Goal: Information Seeking & Learning: Check status

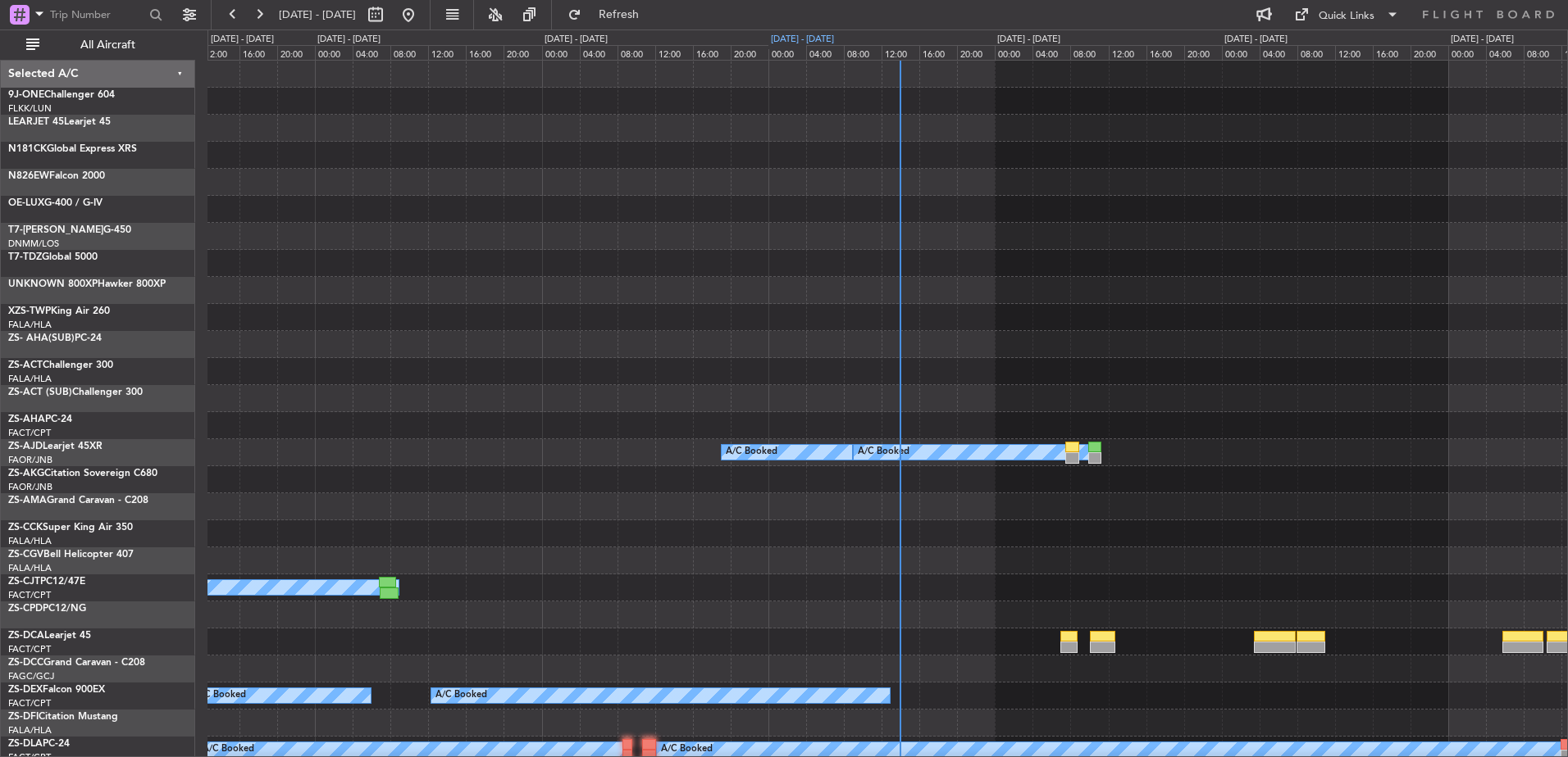
click at [807, 37] on div "[DATE] - [DATE]" at bounding box center [802, 39] width 63 height 14
click at [114, 42] on span "All Aircraft" at bounding box center [107, 45] width 130 height 12
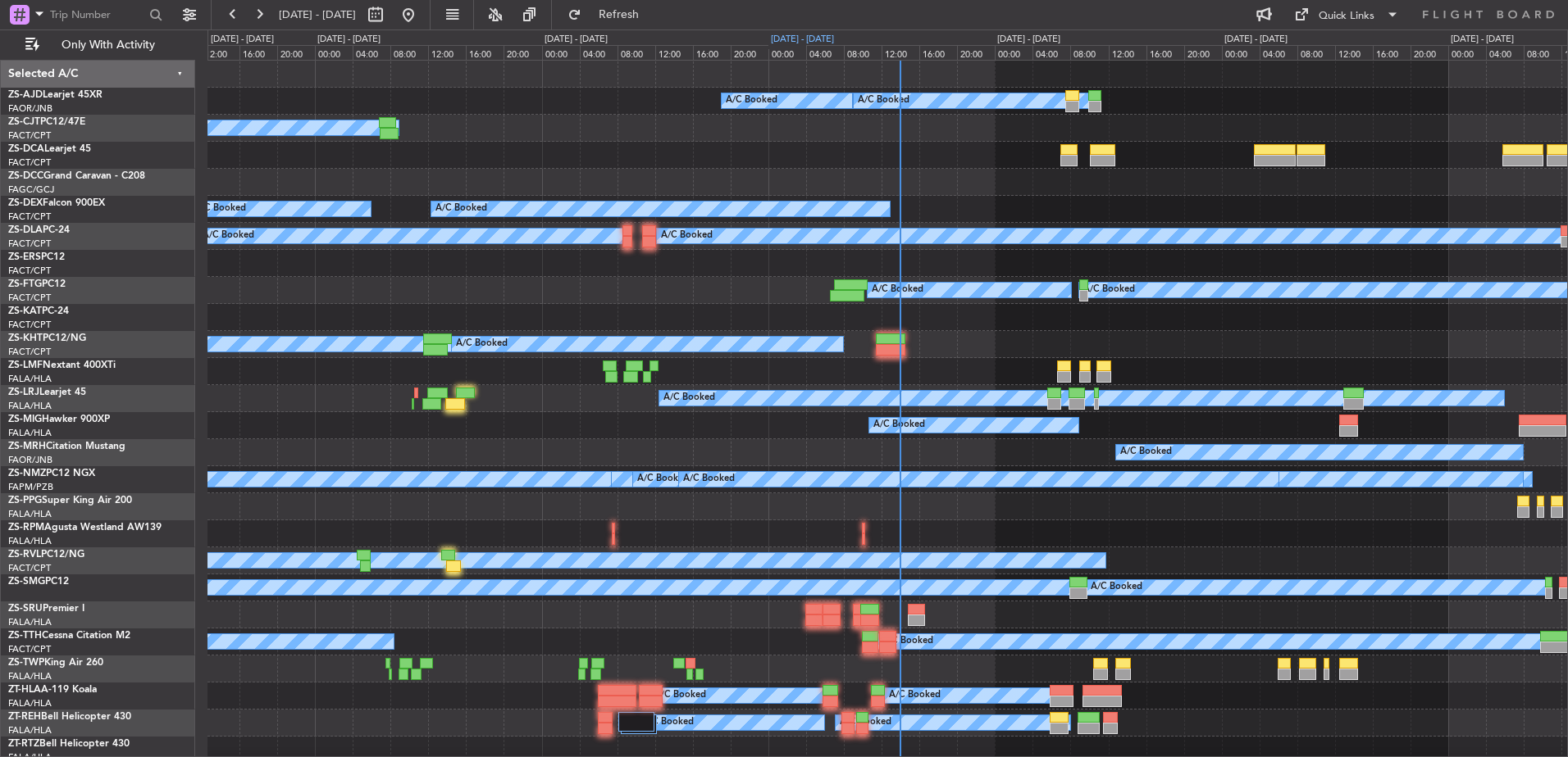
click at [797, 39] on div "[DATE] - [DATE]" at bounding box center [802, 39] width 63 height 14
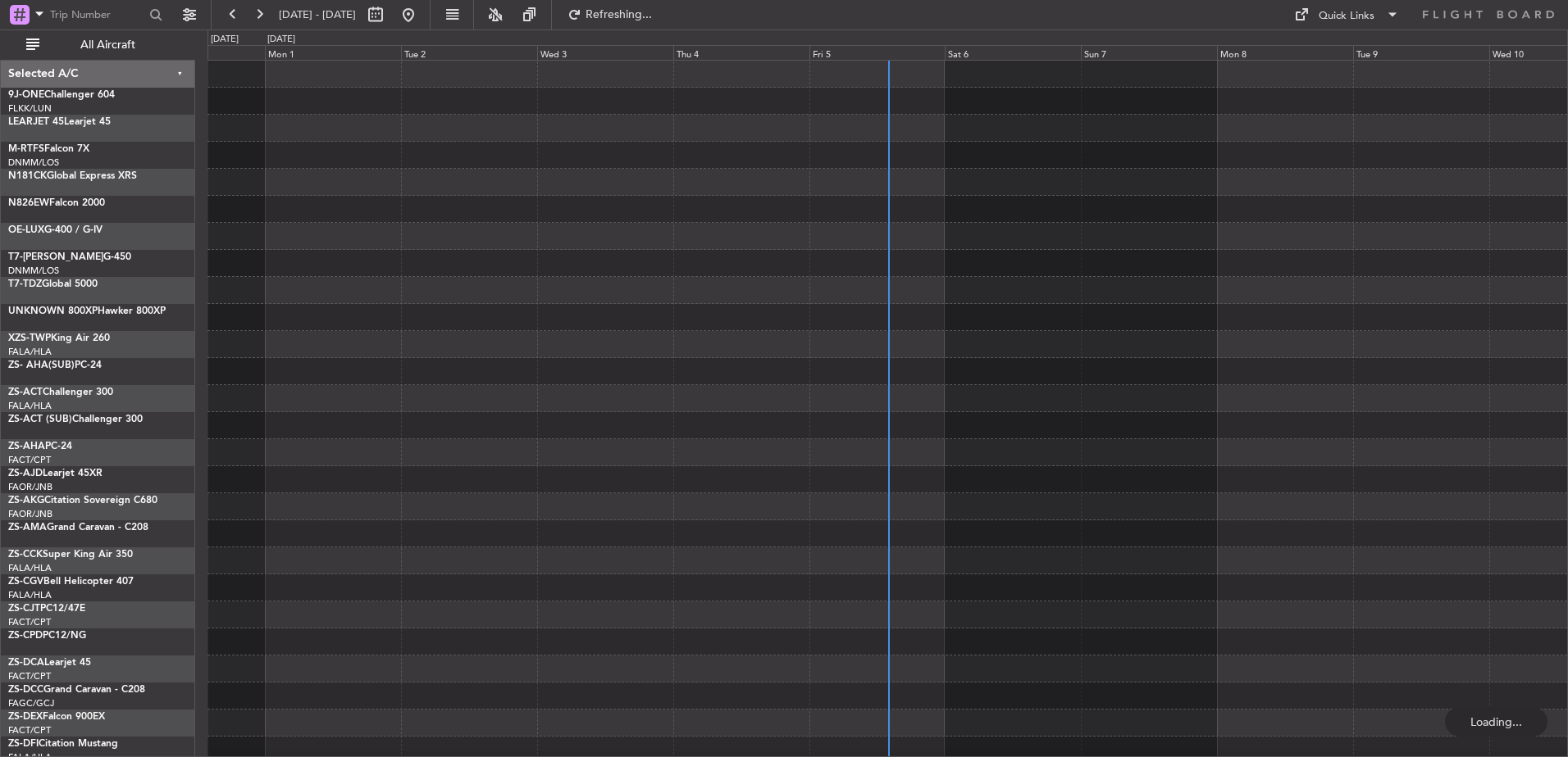
click at [850, 54] on div "Fri 5" at bounding box center [878, 52] width 136 height 15
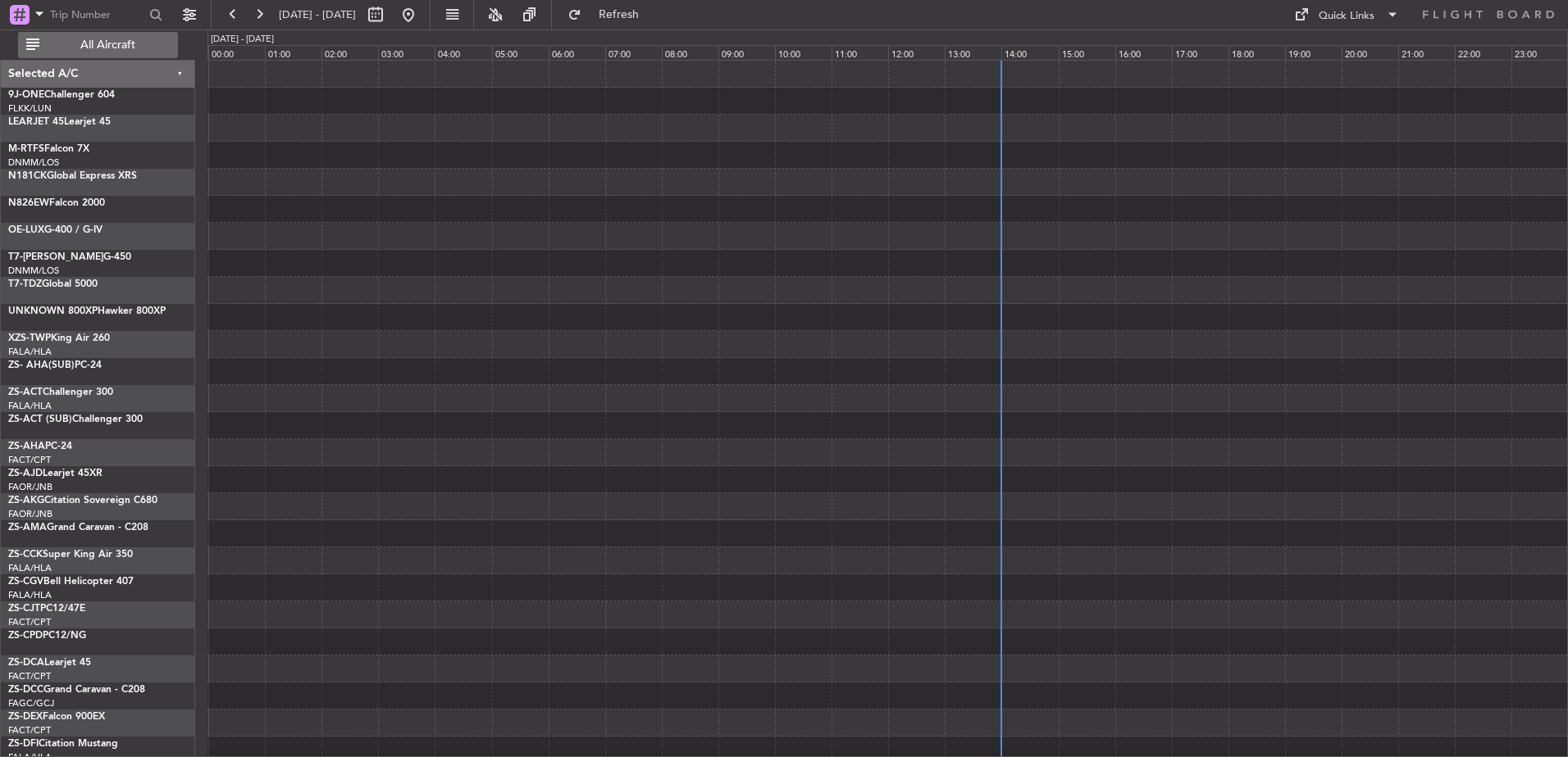
click at [105, 54] on button "All Aircraft" at bounding box center [98, 45] width 160 height 27
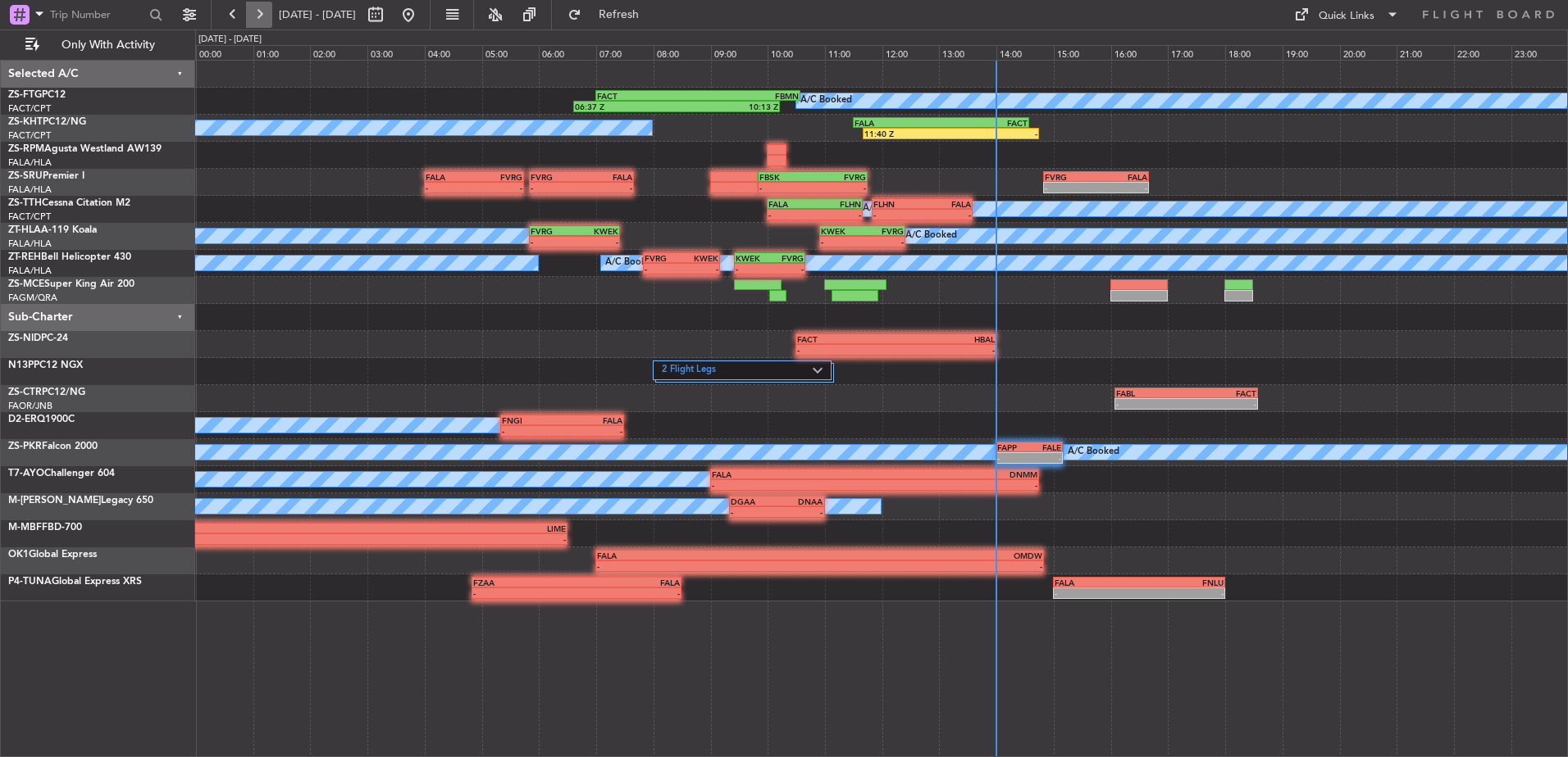
click at [259, 13] on button at bounding box center [259, 15] width 27 height 27
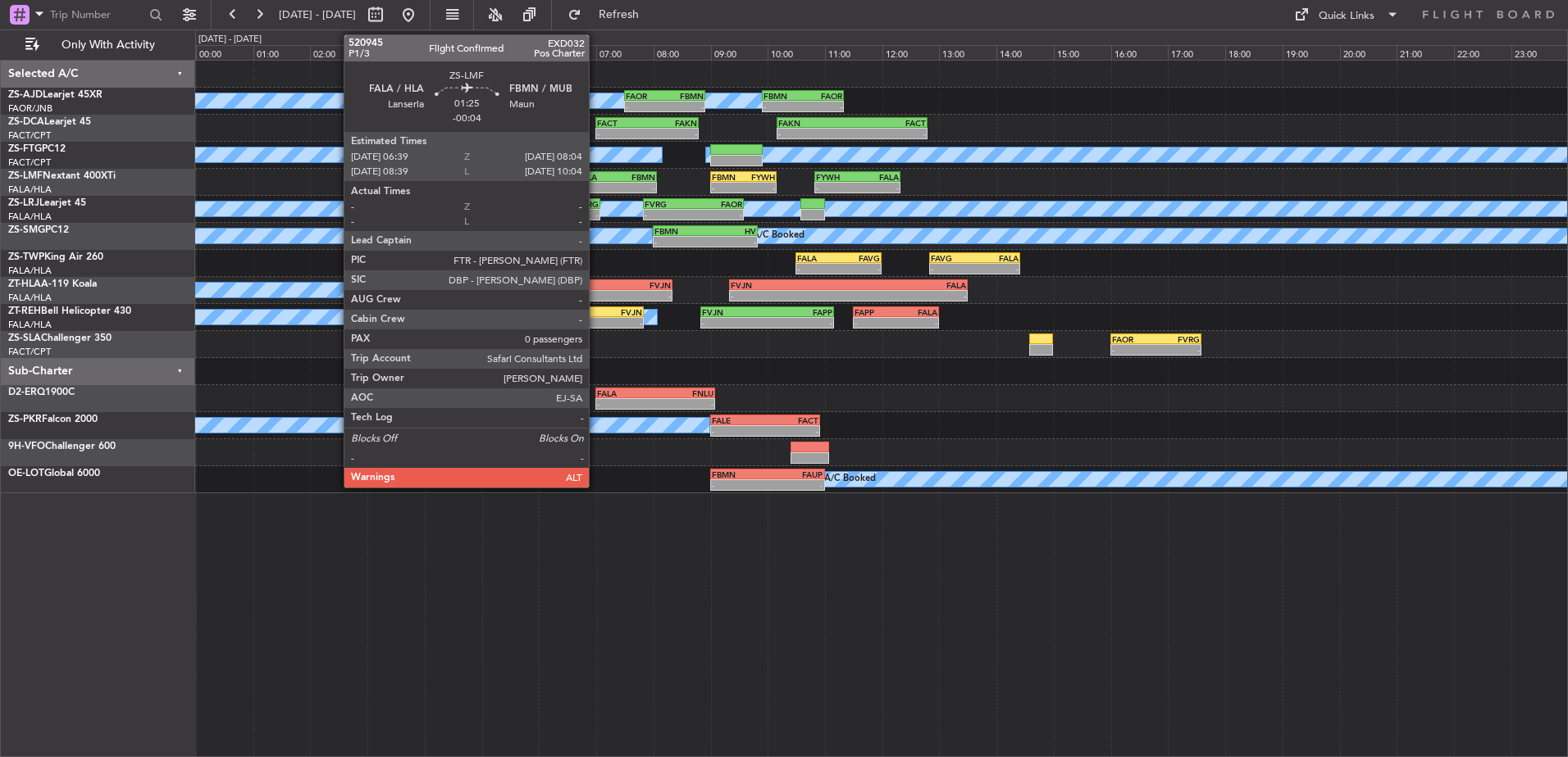
click at [596, 177] on div "FALA" at bounding box center [597, 177] width 39 height 10
